Goal: Navigation & Orientation: Find specific page/section

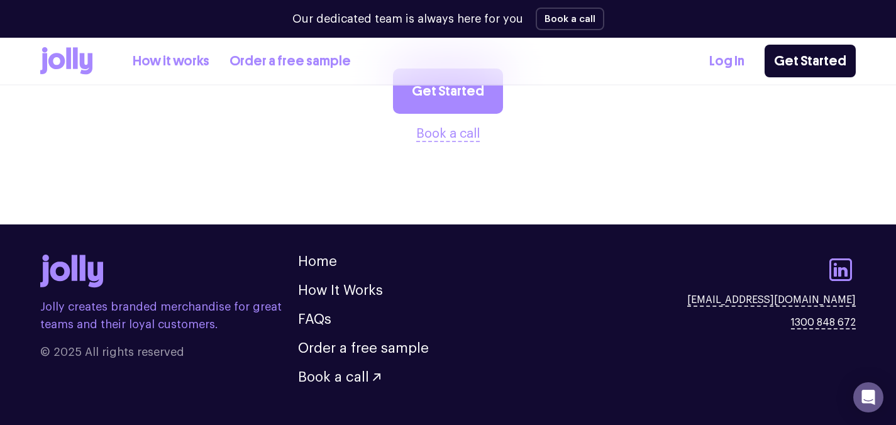
scroll to position [3527, 0]
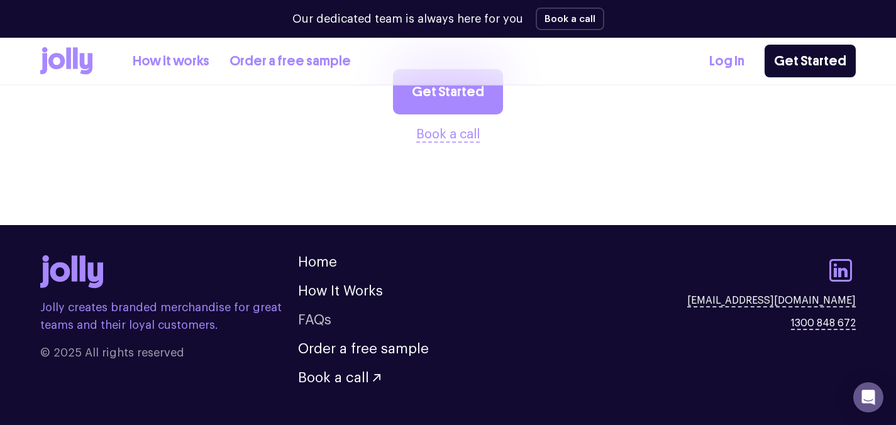
click at [319, 313] on link "FAQs" at bounding box center [314, 320] width 33 height 14
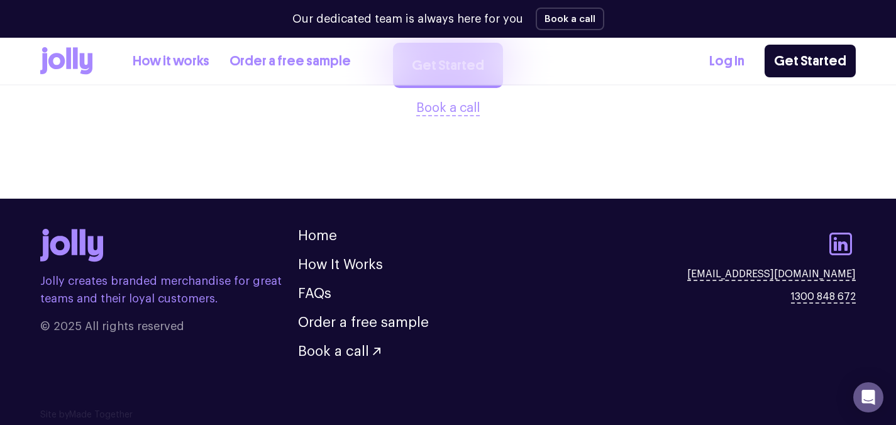
scroll to position [2648, 0]
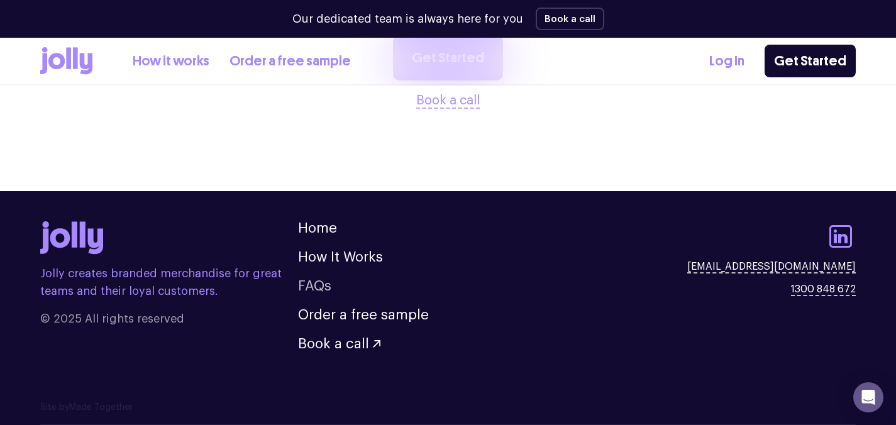
click at [328, 287] on link "FAQs" at bounding box center [314, 286] width 33 height 14
click at [325, 287] on link "FAQs" at bounding box center [314, 286] width 33 height 14
click at [312, 289] on link "FAQs" at bounding box center [314, 286] width 33 height 14
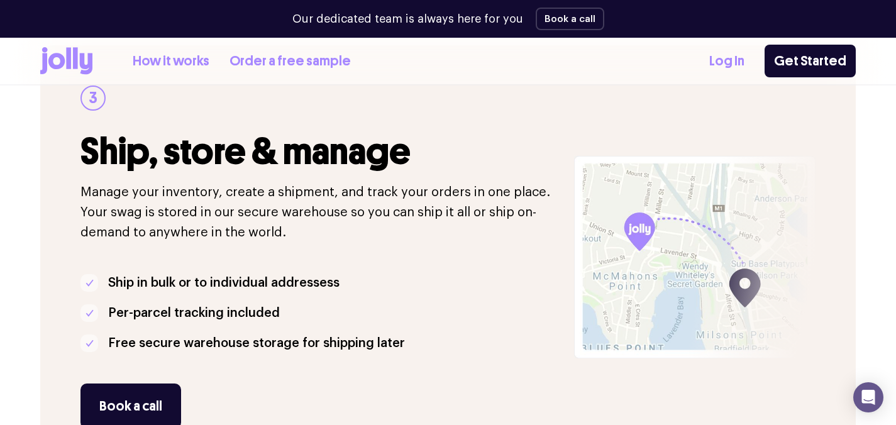
scroll to position [1072, 0]
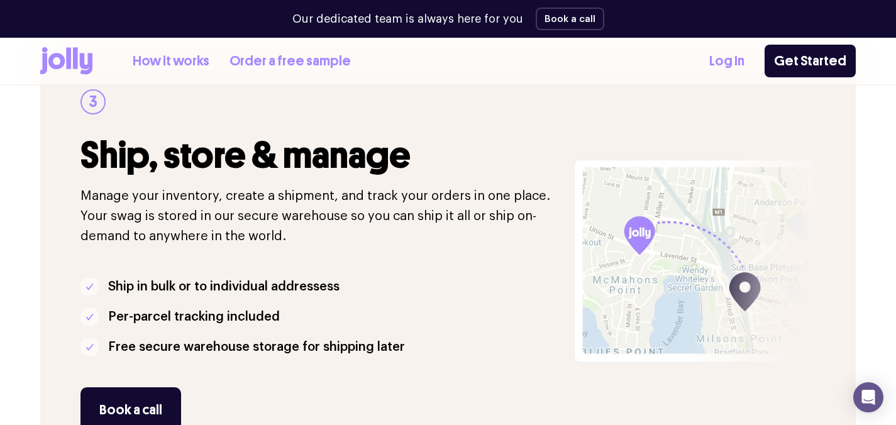
click at [151, 65] on link "How it works" at bounding box center [171, 61] width 77 height 21
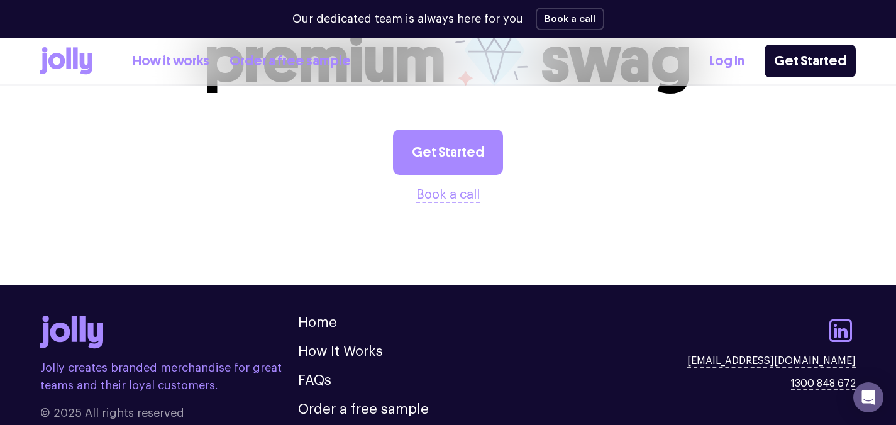
scroll to position [2648, 0]
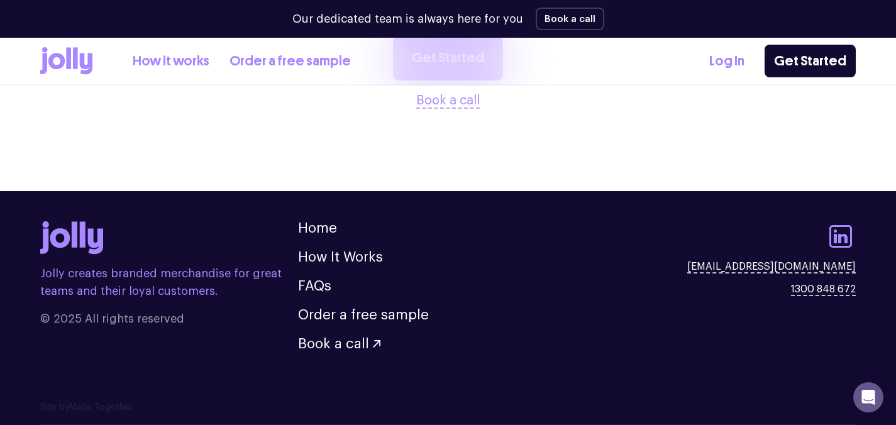
scroll to position [1545, 0]
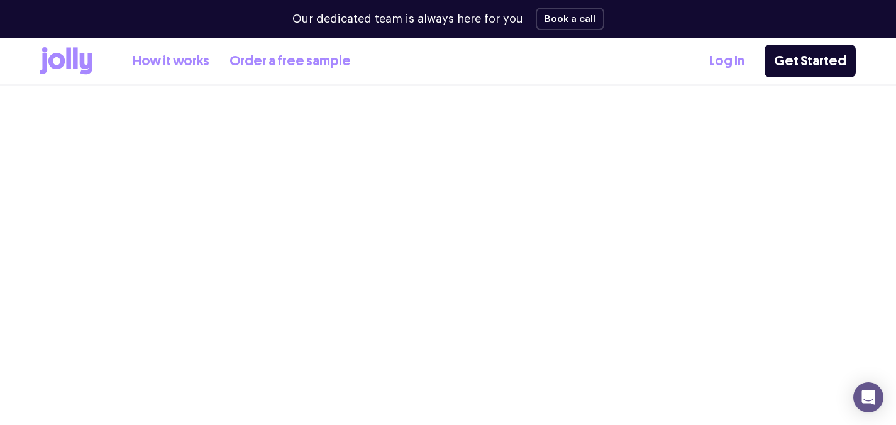
scroll to position [3527, 0]
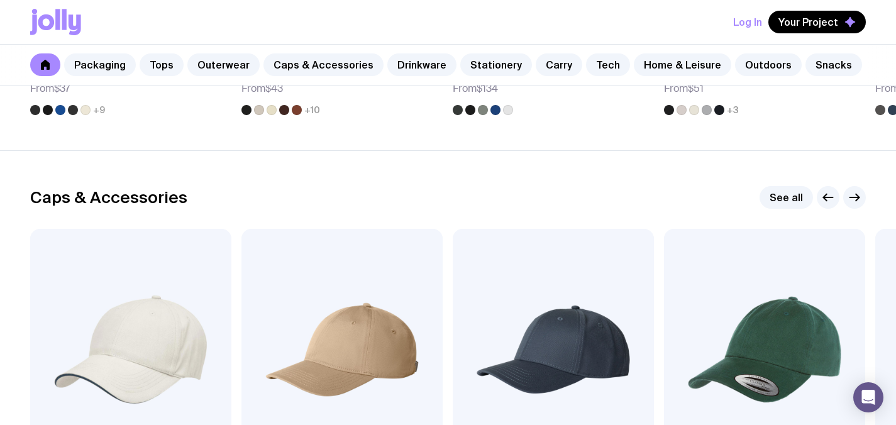
scroll to position [1738, 0]
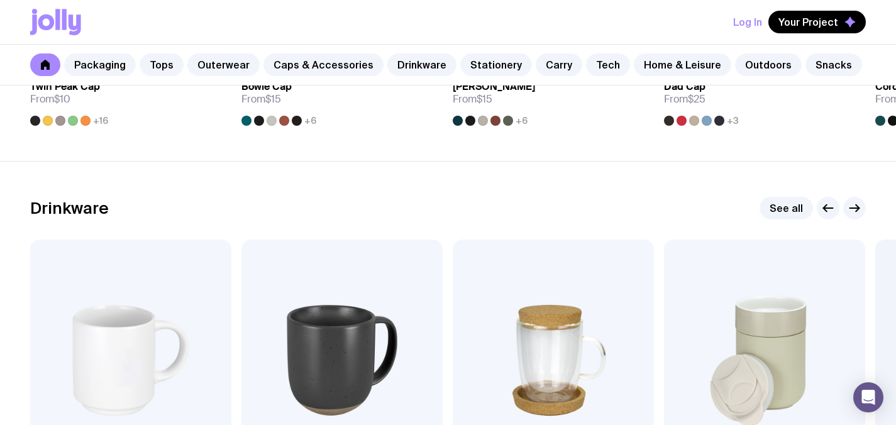
click at [750, 23] on button "Log In" at bounding box center [747, 22] width 29 height 23
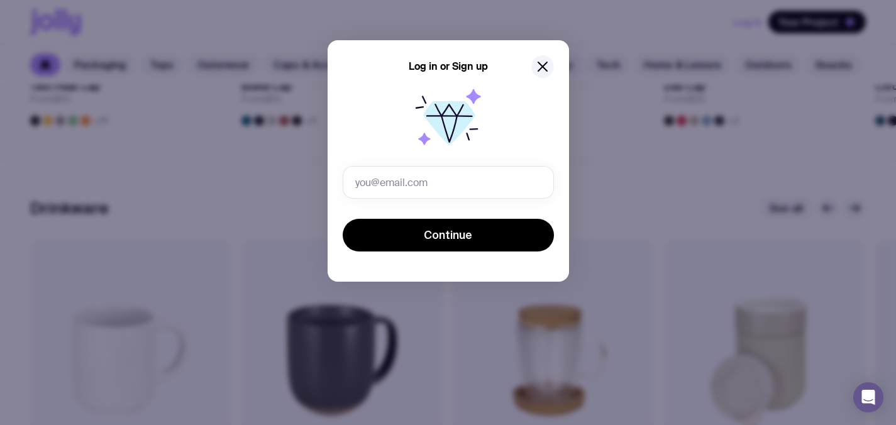
click at [385, 35] on div "Log in or Sign up Continue" at bounding box center [448, 212] width 896 height 425
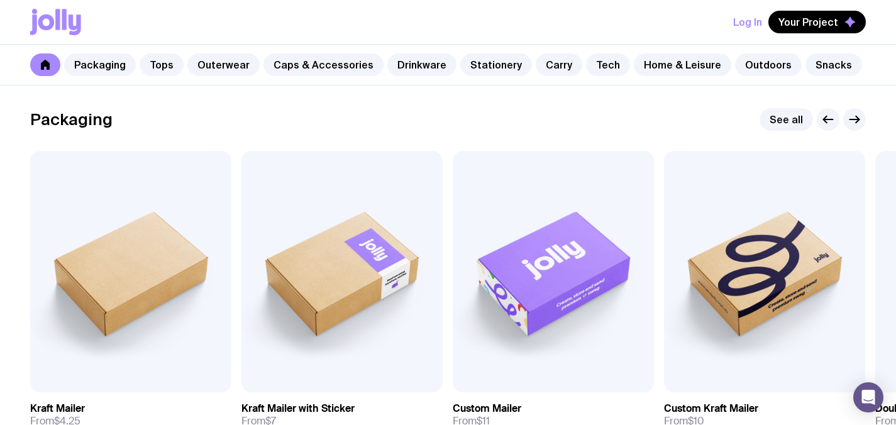
scroll to position [246, 0]
